Goal: Find specific page/section: Find specific page/section

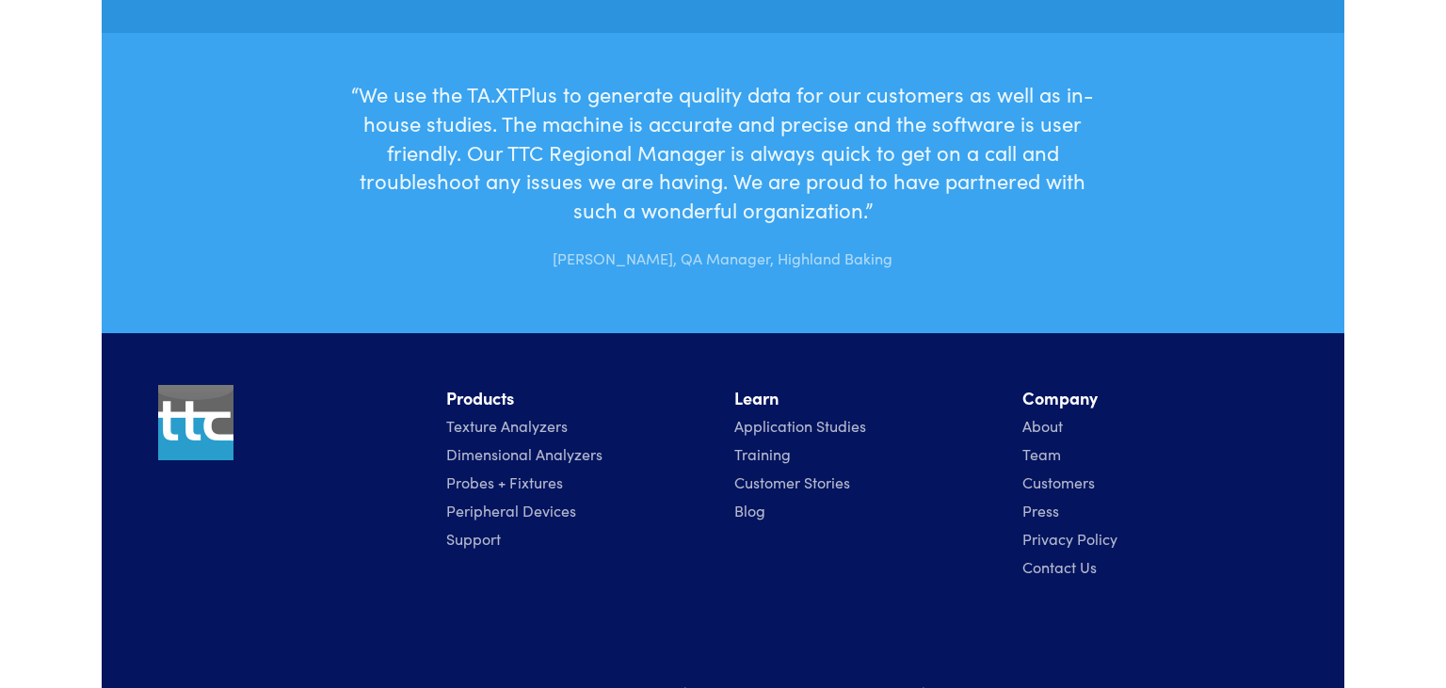
scroll to position [6004, 0]
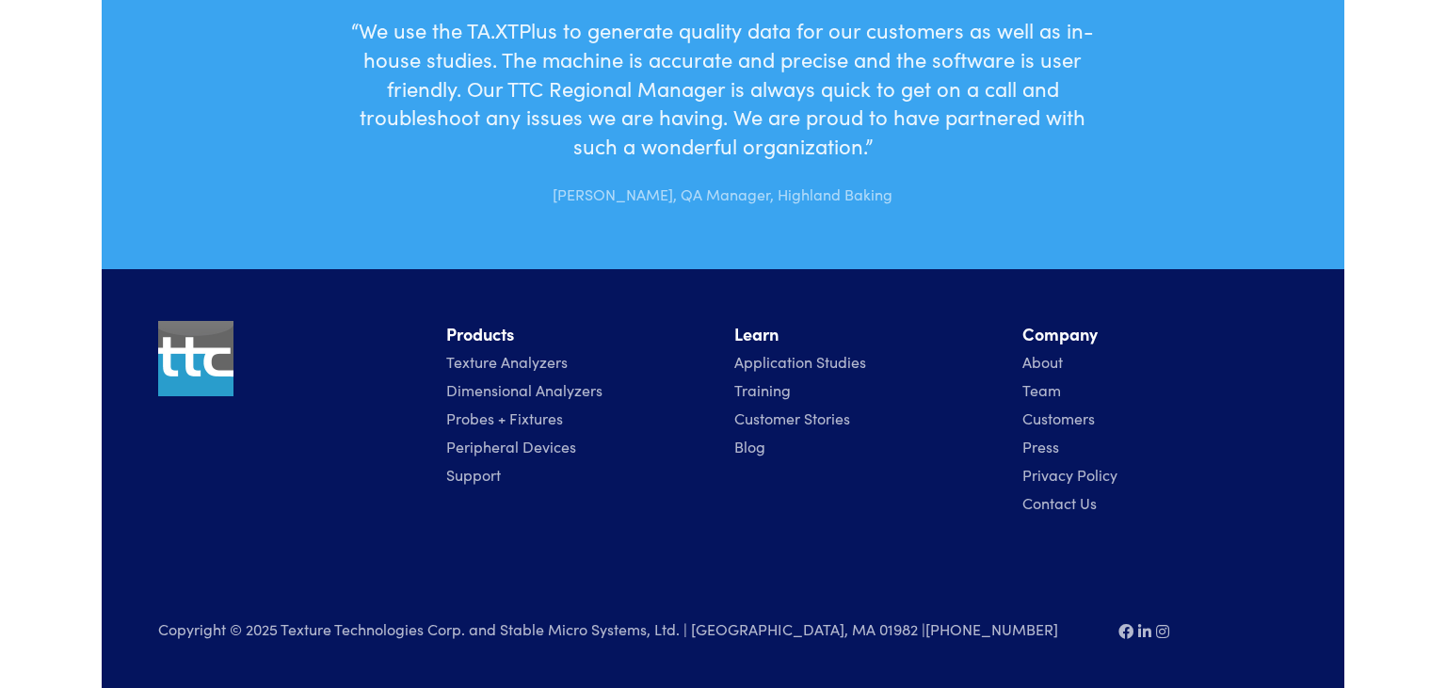
click at [1072, 506] on link "Contact Us" at bounding box center [1060, 503] width 74 height 21
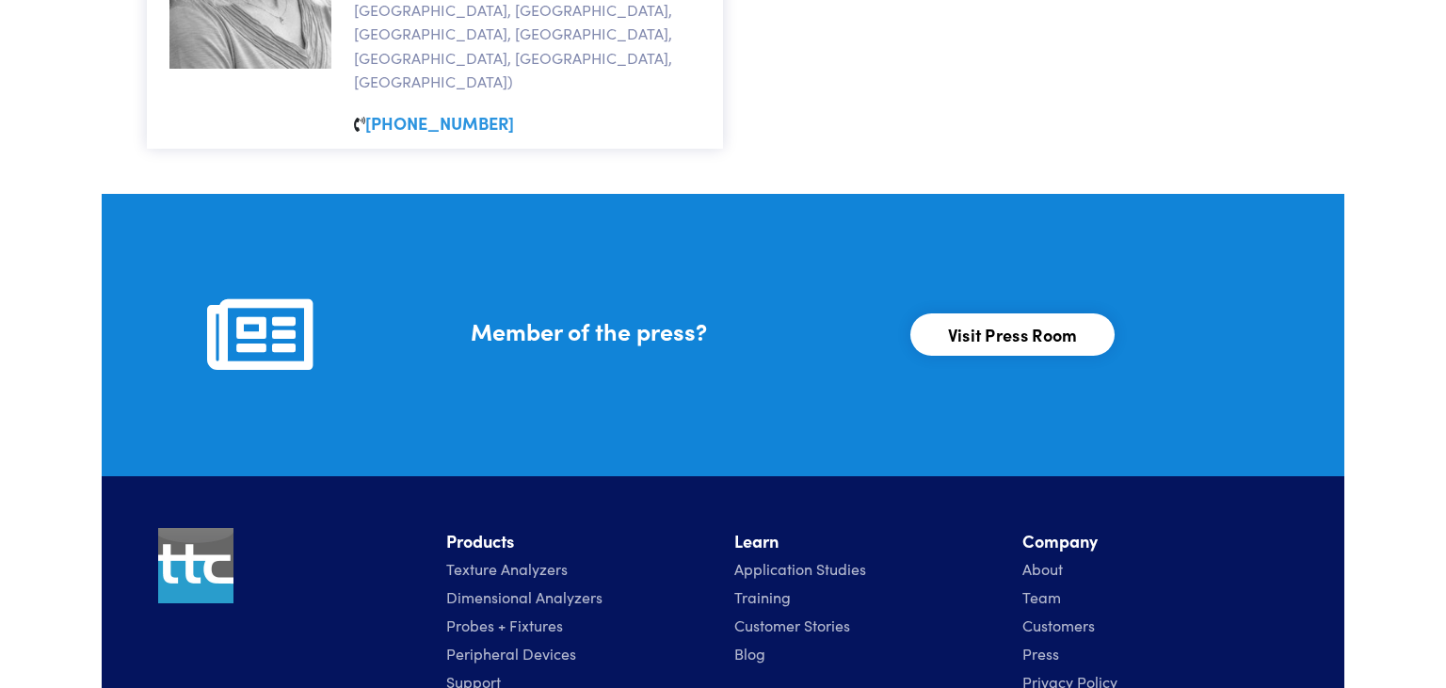
scroll to position [2242, 0]
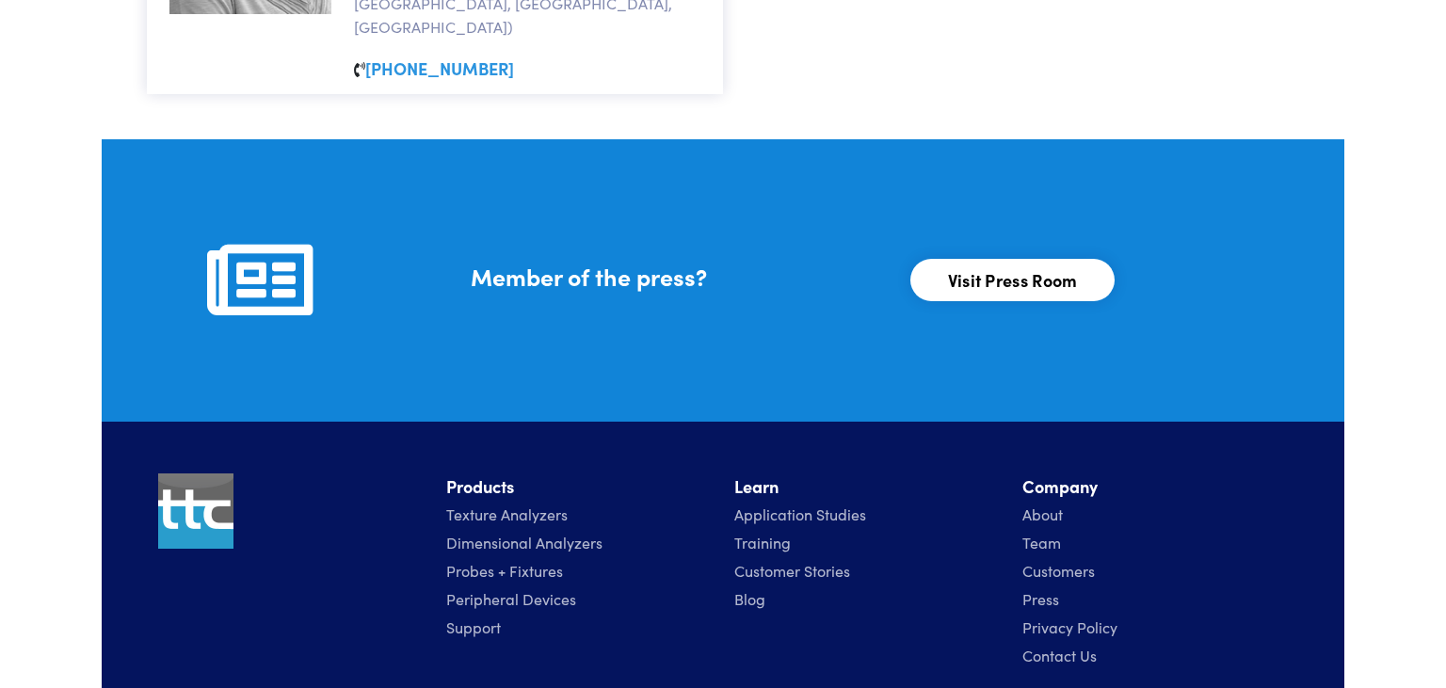
drag, startPoint x: 513, startPoint y: 634, endPoint x: 579, endPoint y: 631, distance: 66.0
drag, startPoint x: 593, startPoint y: 635, endPoint x: 661, endPoint y: 631, distance: 67.9
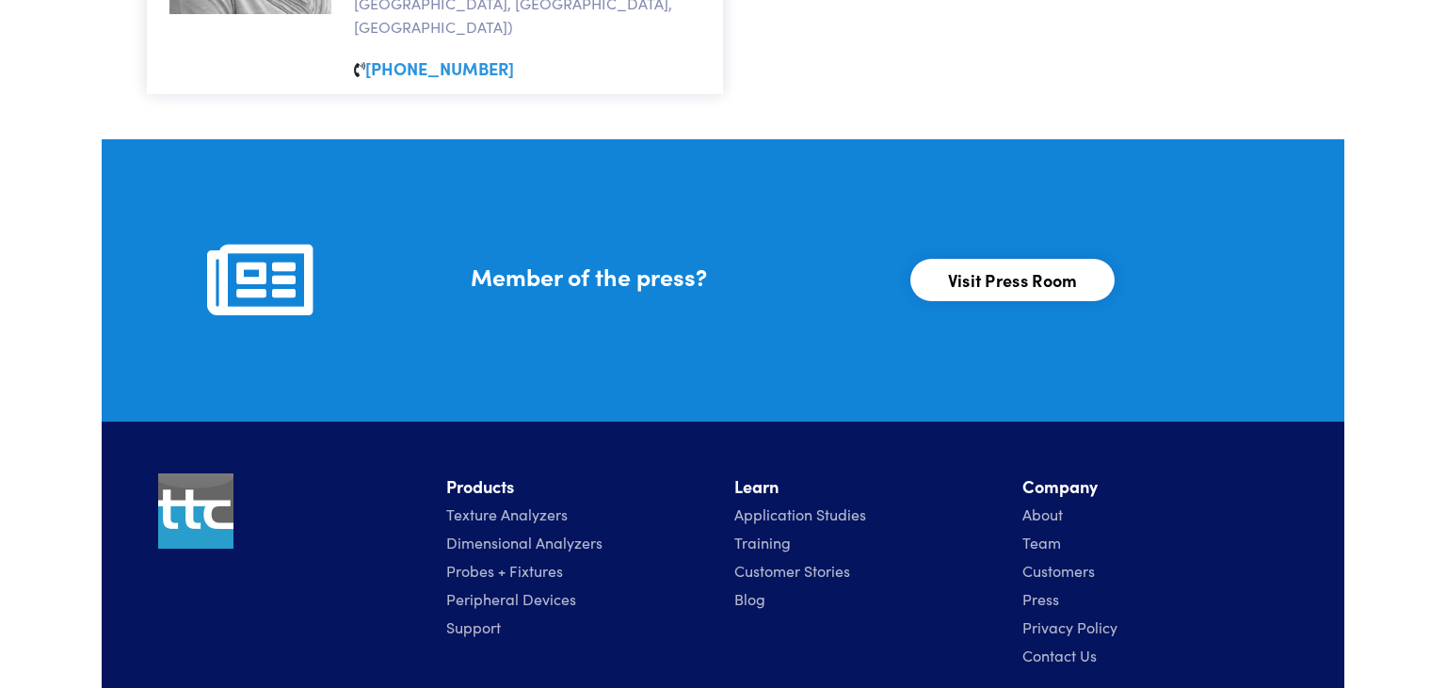
drag, startPoint x: 703, startPoint y: 637, endPoint x: 808, endPoint y: 633, distance: 105.5
drag, startPoint x: 789, startPoint y: 629, endPoint x: 763, endPoint y: 627, distance: 26.4
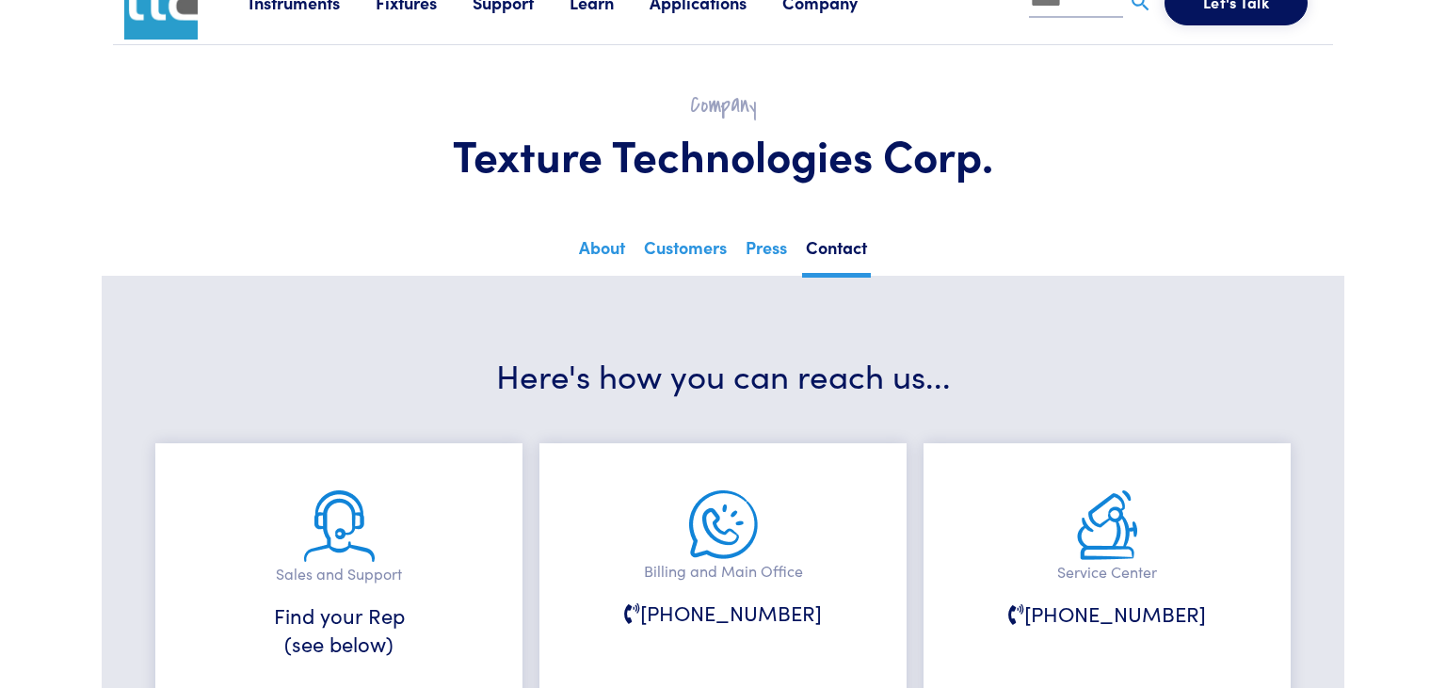
scroll to position [0, 0]
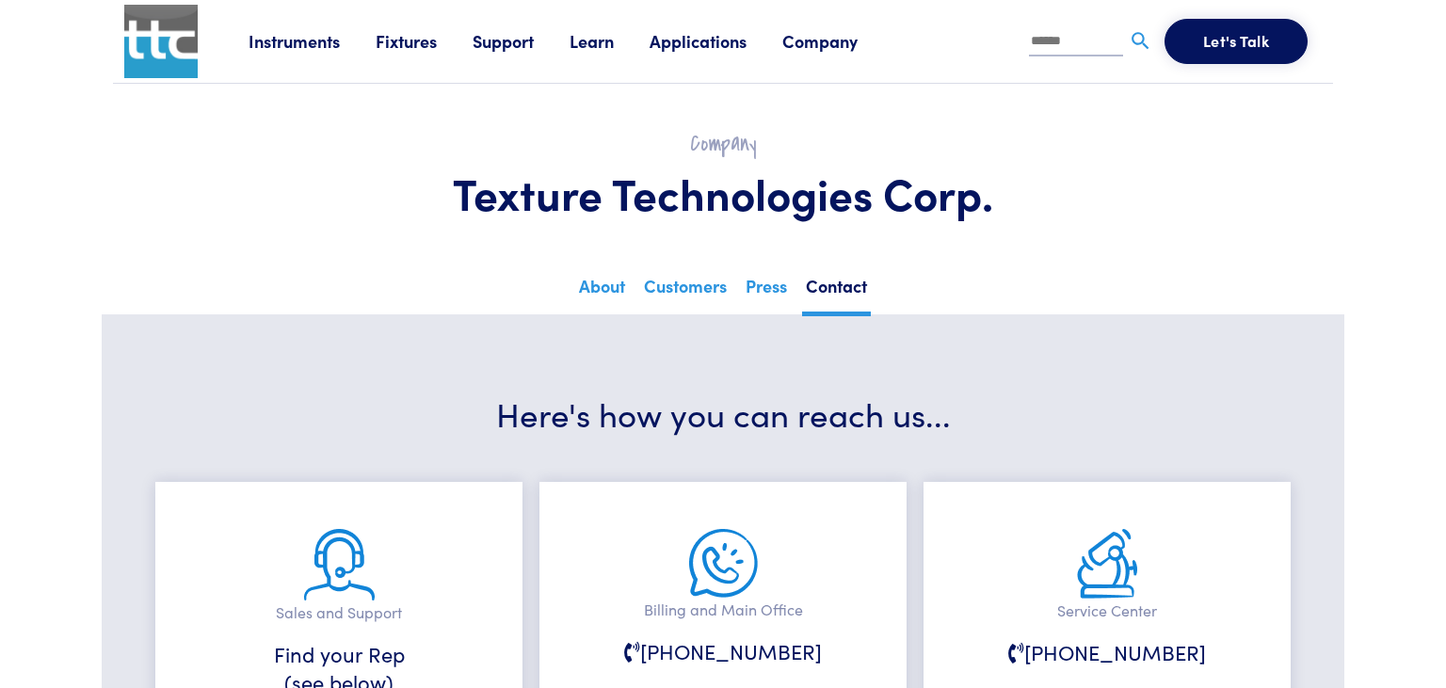
click at [838, 40] on link "Company" at bounding box center [838, 41] width 111 height 24
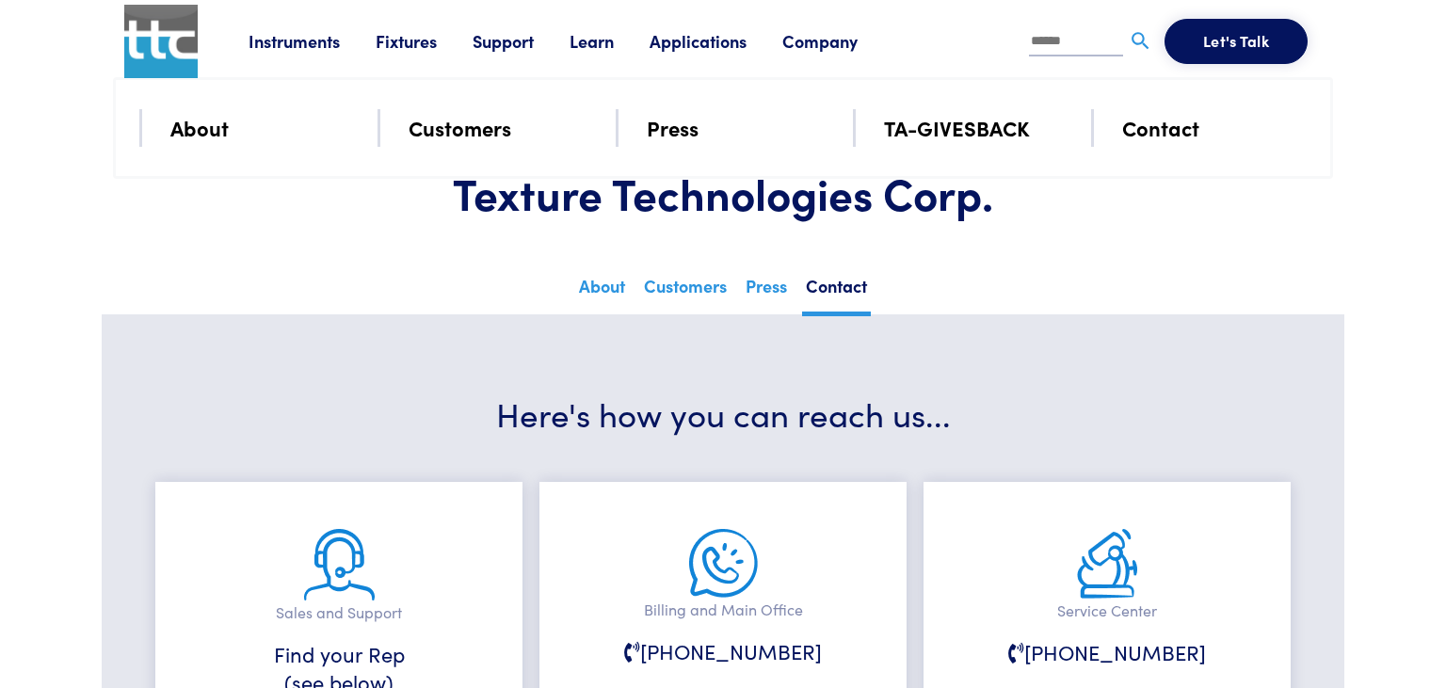
click at [213, 135] on link "About" at bounding box center [199, 127] width 58 height 33
